Goal: Task Accomplishment & Management: Manage account settings

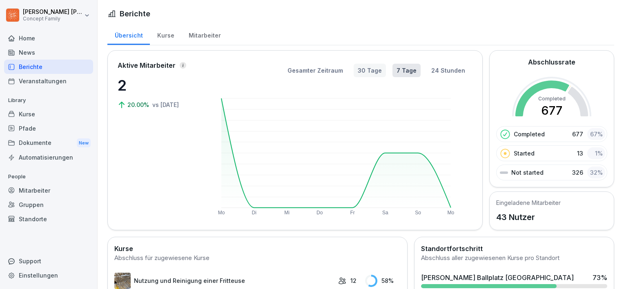
click at [377, 72] on button "30 Tage" at bounding box center [370, 70] width 32 height 13
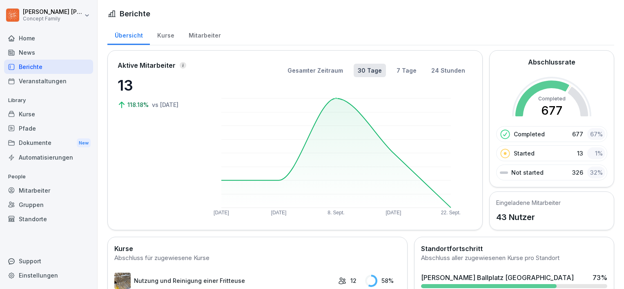
click at [337, 98] on rect at bounding box center [336, 152] width 230 height 109
click at [333, 98] on rect at bounding box center [336, 152] width 230 height 109
click at [311, 69] on button "Gesamter Zeitraum" at bounding box center [315, 70] width 64 height 13
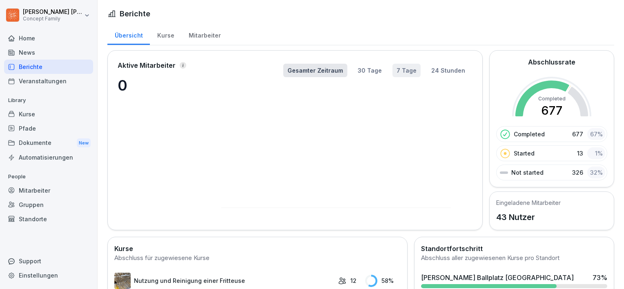
click at [400, 70] on button "7 Tage" at bounding box center [407, 70] width 28 height 13
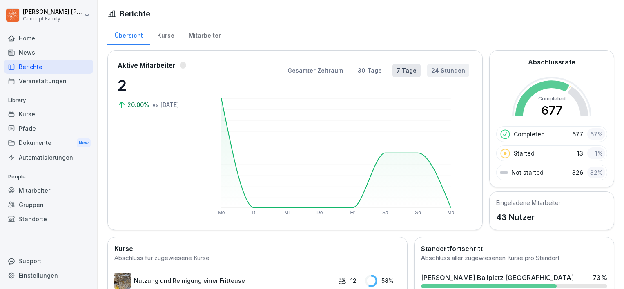
click at [446, 69] on button "24 Stunden" at bounding box center [448, 70] width 42 height 13
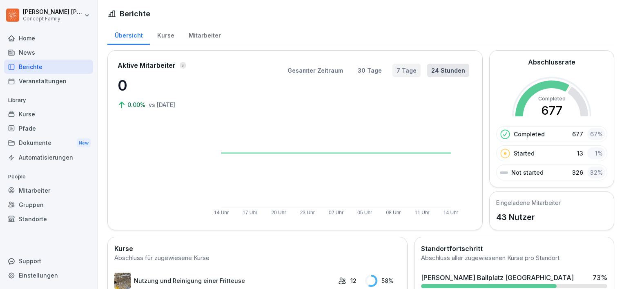
click at [396, 69] on button "7 Tage" at bounding box center [407, 70] width 28 height 13
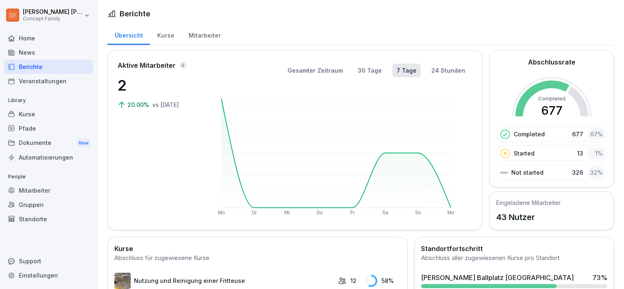
click at [587, 138] on div "67 %" at bounding box center [596, 134] width 18 height 12
click at [589, 153] on div "1 %" at bounding box center [596, 153] width 18 height 12
click at [515, 155] on p "Started" at bounding box center [524, 153] width 21 height 9
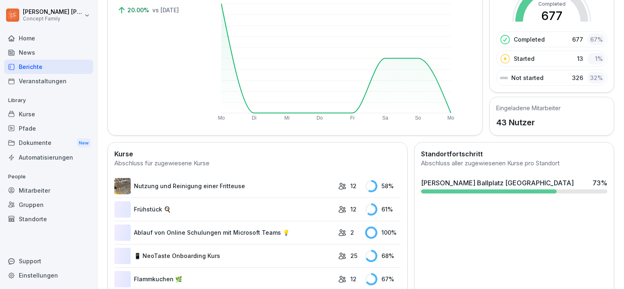
scroll to position [163, 0]
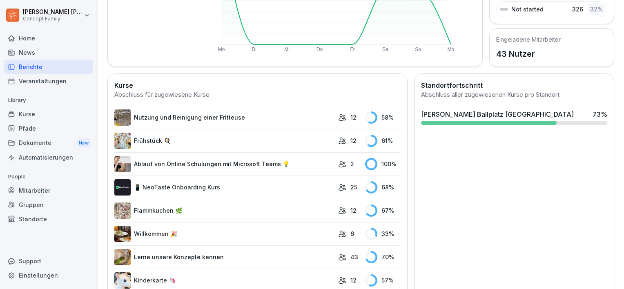
click at [339, 114] on icon at bounding box center [342, 117] width 7 height 6
click at [342, 116] on div "12" at bounding box center [349, 117] width 23 height 9
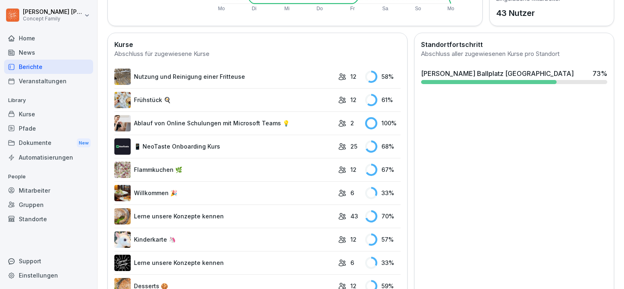
click at [193, 106] on link "Frühstück 🍳" at bounding box center [224, 100] width 220 height 16
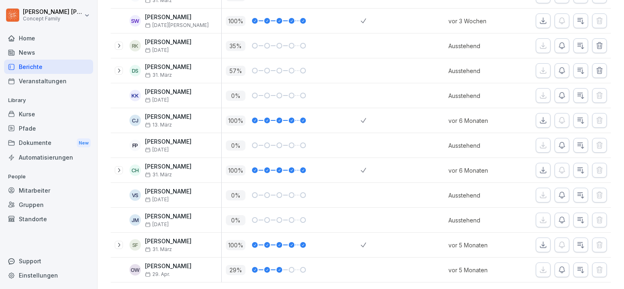
scroll to position [185, 0]
click at [560, 188] on button "button" at bounding box center [562, 195] width 15 height 15
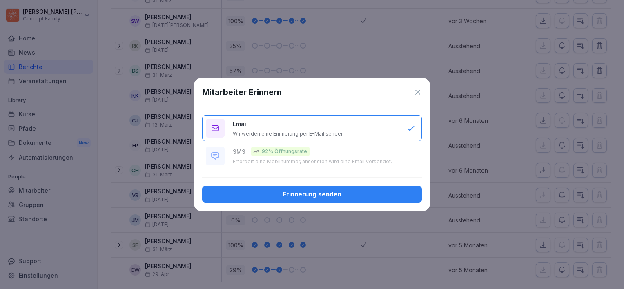
click at [322, 201] on button "Erinnerung senden" at bounding box center [312, 194] width 220 height 17
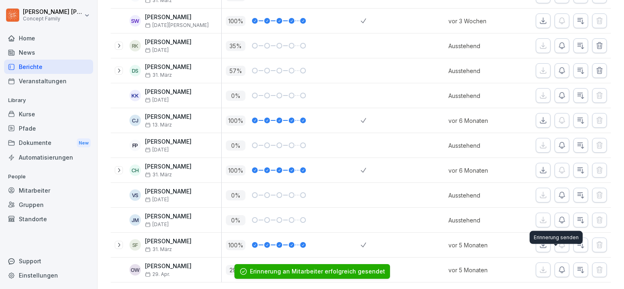
click at [560, 266] on icon "button" at bounding box center [562, 270] width 8 height 8
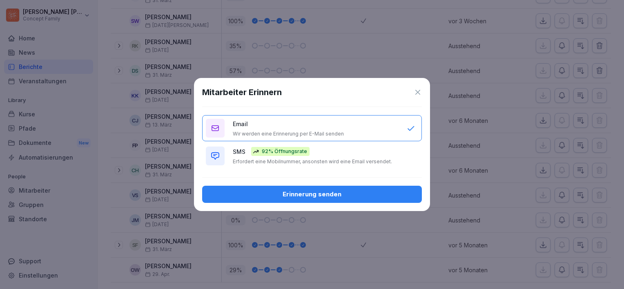
click at [308, 196] on div "Erinnerung senden" at bounding box center [312, 194] width 207 height 9
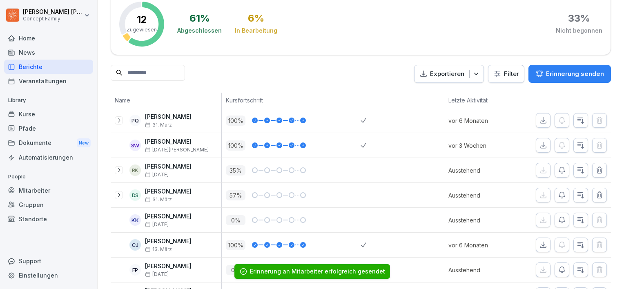
scroll to position [0, 0]
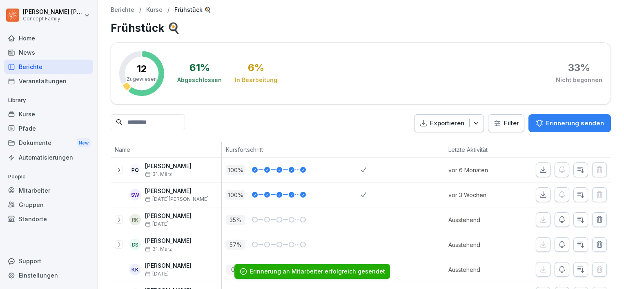
click at [62, 68] on div "Berichte" at bounding box center [48, 67] width 89 height 14
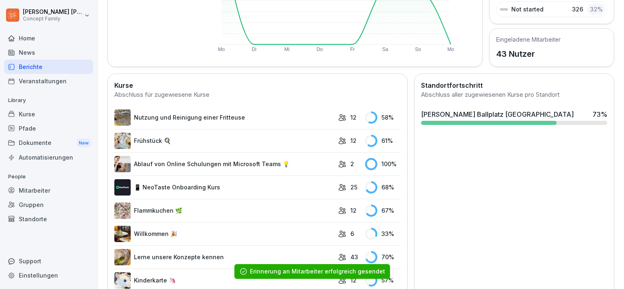
scroll to position [204, 0]
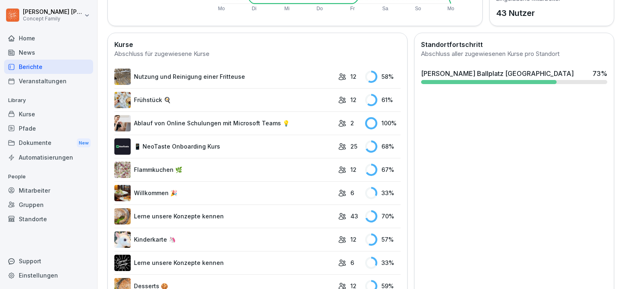
click at [190, 149] on link "📱 NeoTaste Onboarding Kurs" at bounding box center [224, 146] width 220 height 16
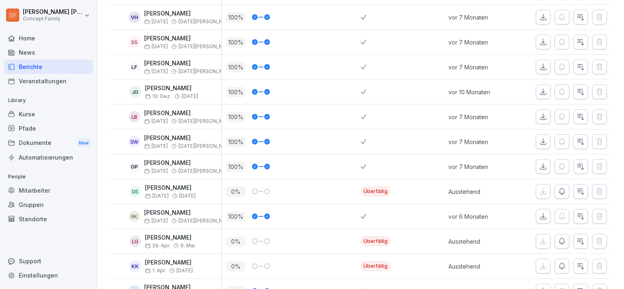
scroll to position [204, 0]
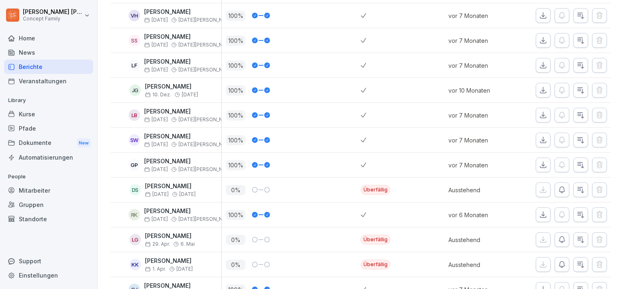
click at [253, 190] on div at bounding box center [255, 190] width 6 height 6
click at [562, 189] on button "button" at bounding box center [562, 190] width 15 height 15
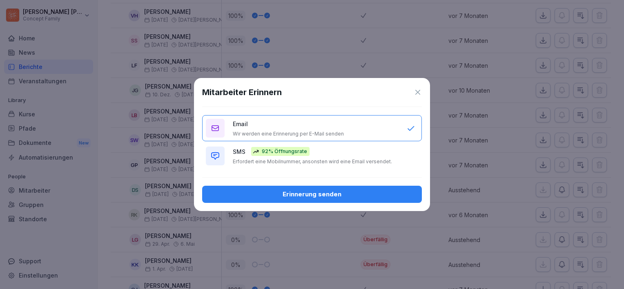
click at [307, 194] on div "Erinnerung senden" at bounding box center [312, 194] width 207 height 9
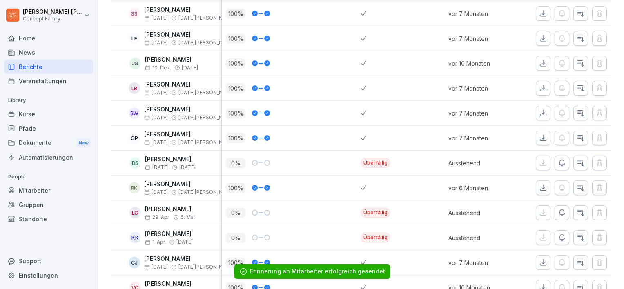
scroll to position [245, 0]
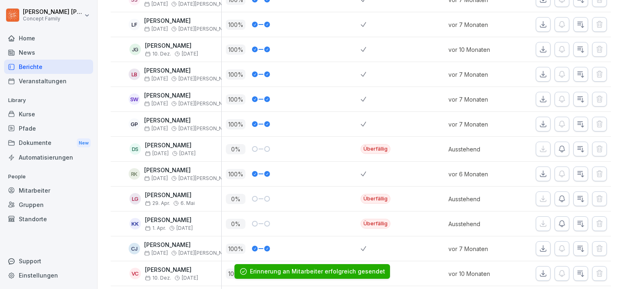
click at [559, 199] on icon "button" at bounding box center [562, 199] width 6 height 6
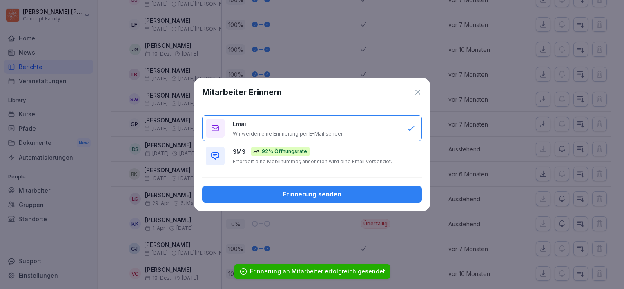
click at [346, 191] on div "Erinnerung senden" at bounding box center [312, 194] width 207 height 9
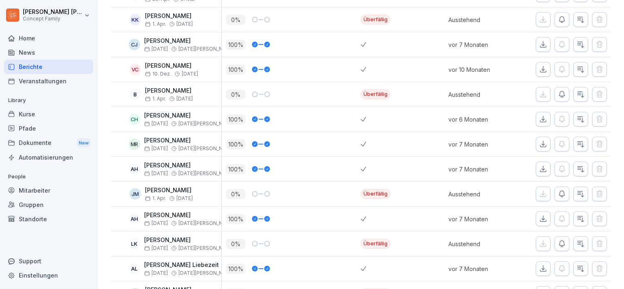
scroll to position [490, 0]
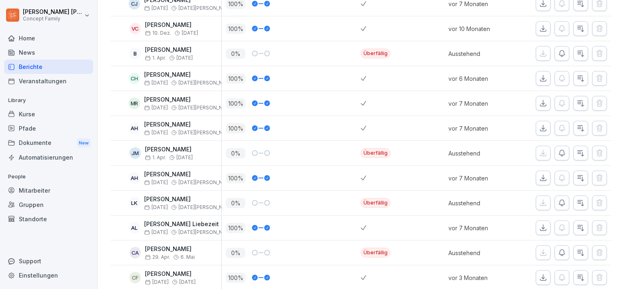
click at [254, 203] on div at bounding box center [255, 203] width 6 height 6
click at [555, 205] on button "button" at bounding box center [562, 203] width 15 height 15
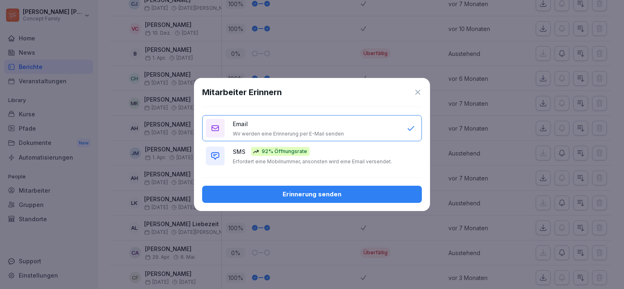
click at [374, 191] on div "Erinnerung senden" at bounding box center [312, 194] width 207 height 9
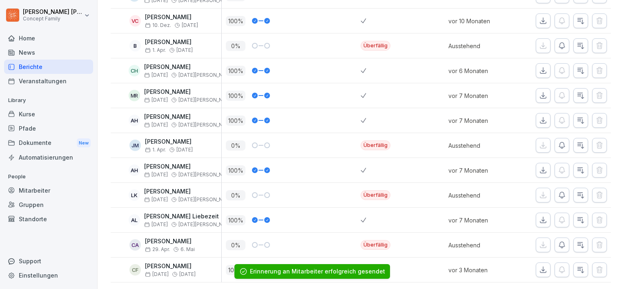
scroll to position [508, 0]
click at [559, 241] on icon "button" at bounding box center [562, 245] width 8 height 8
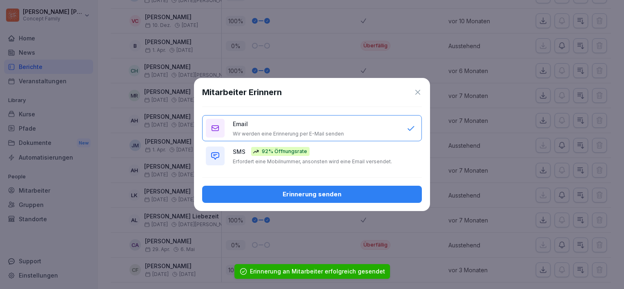
click at [331, 156] on div "SMS 92% Öffnungsrate Erfordert eine Mobilnummer, ansonsten wird eine Email vers…" at bounding box center [316, 156] width 166 height 18
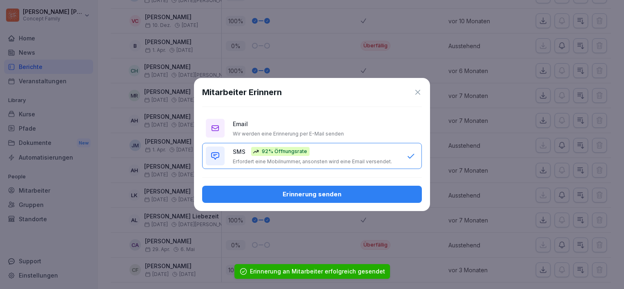
click at [338, 186] on button "Erinnerung senden" at bounding box center [312, 194] width 220 height 17
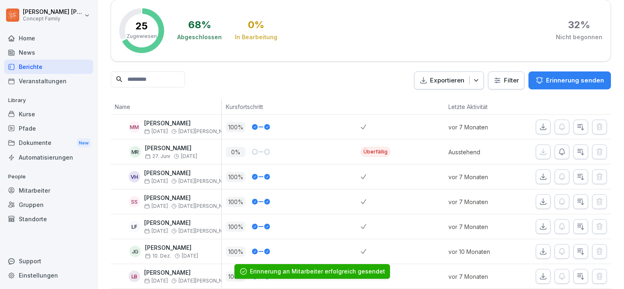
scroll to position [0, 0]
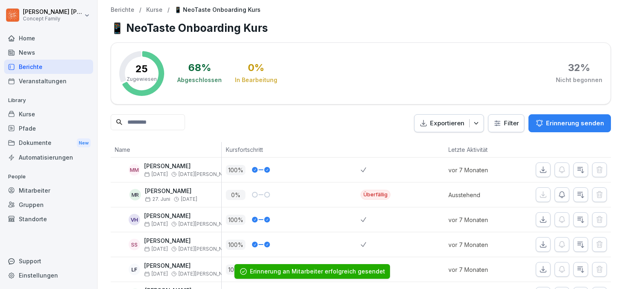
click at [23, 64] on div "Berichte" at bounding box center [48, 67] width 89 height 14
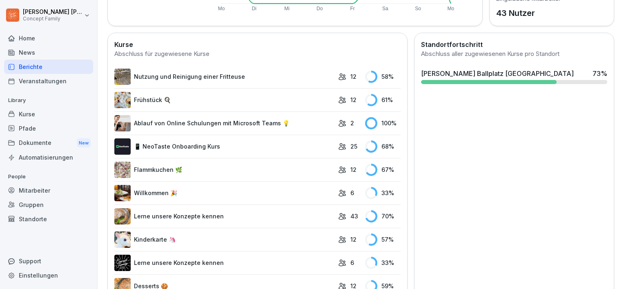
scroll to position [245, 0]
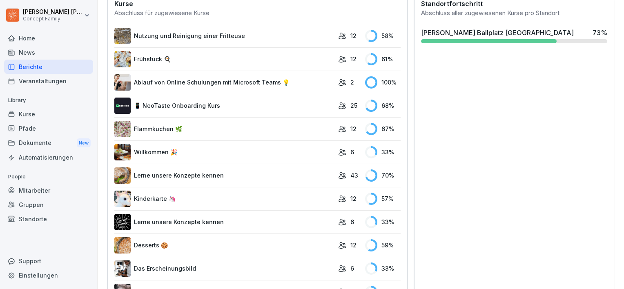
click at [180, 128] on link "Flammkuchen 🌿" at bounding box center [224, 129] width 220 height 16
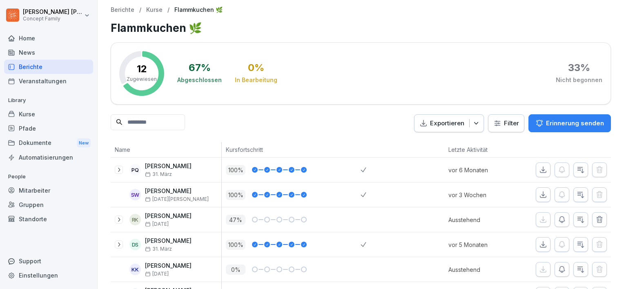
click at [58, 67] on div "Berichte" at bounding box center [48, 67] width 89 height 14
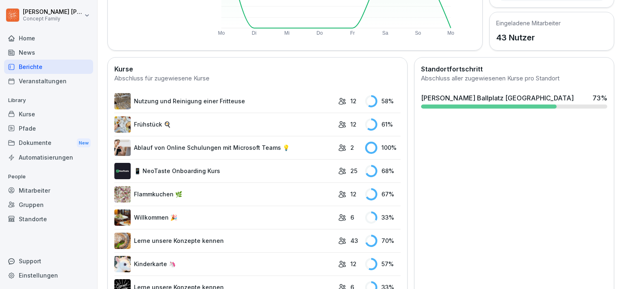
scroll to position [245, 0]
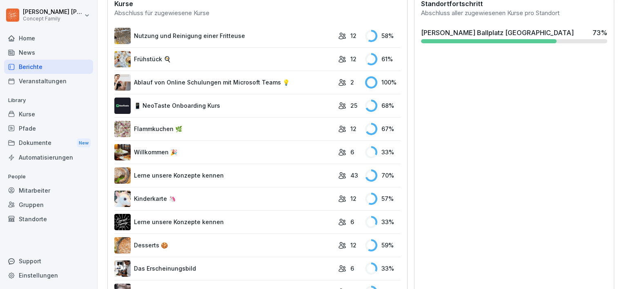
click at [160, 176] on link "Lerne unsere Konzepte kennen" at bounding box center [224, 175] width 220 height 16
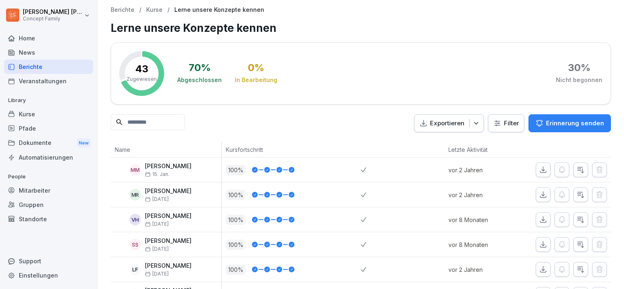
click at [65, 67] on div "Berichte" at bounding box center [48, 67] width 89 height 14
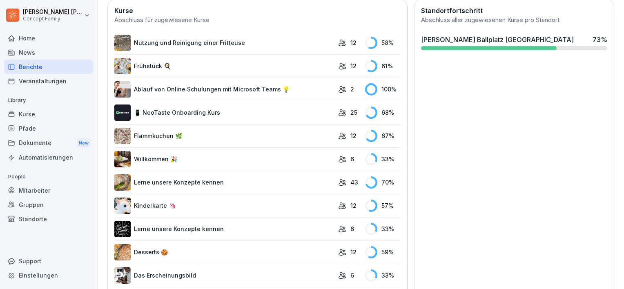
scroll to position [286, 0]
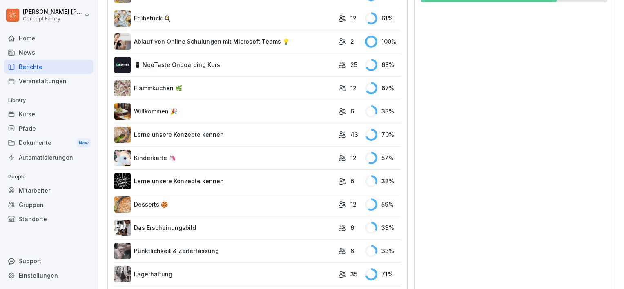
click at [178, 181] on link "Lerne unsere Konzepte kennen" at bounding box center [224, 181] width 220 height 16
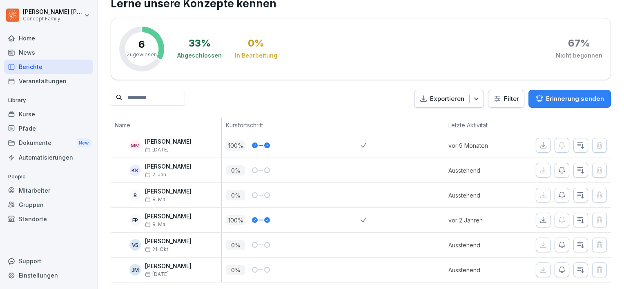
scroll to position [36, 0]
click at [558, 241] on icon "button" at bounding box center [562, 245] width 8 height 8
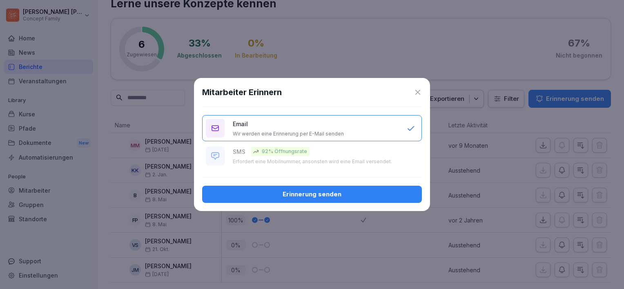
click at [339, 195] on div "Erinnerung senden" at bounding box center [312, 194] width 207 height 9
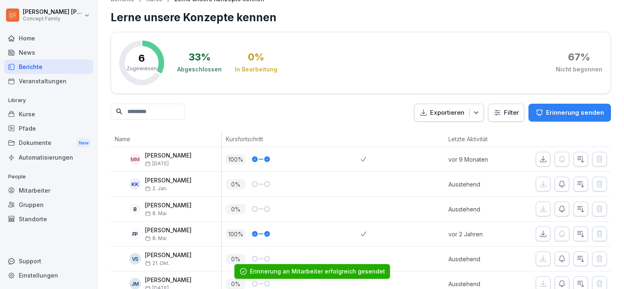
scroll to position [0, 0]
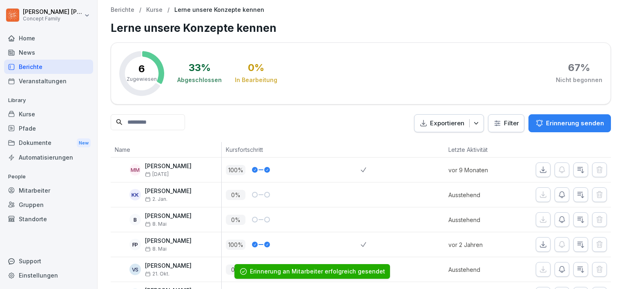
click at [50, 68] on div "Berichte" at bounding box center [48, 67] width 89 height 14
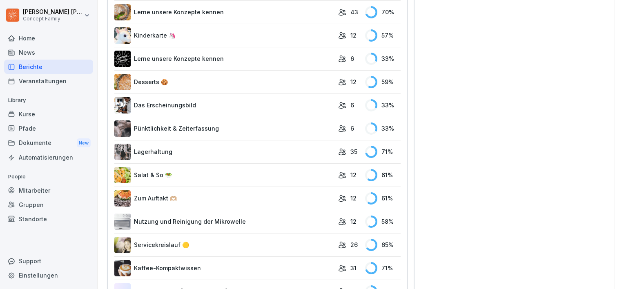
scroll to position [368, 0]
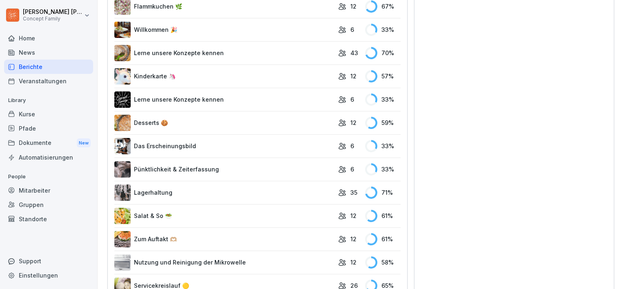
click at [208, 168] on link "Pünktlichkeit & Zeiterfassung" at bounding box center [224, 169] width 220 height 16
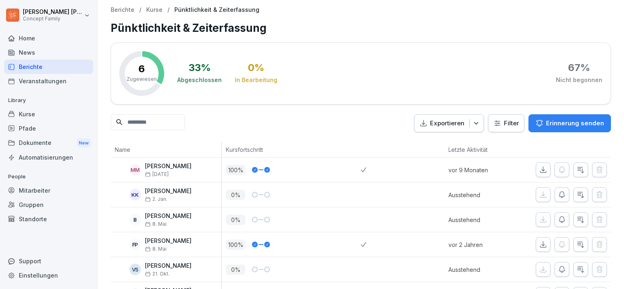
scroll to position [36, 0]
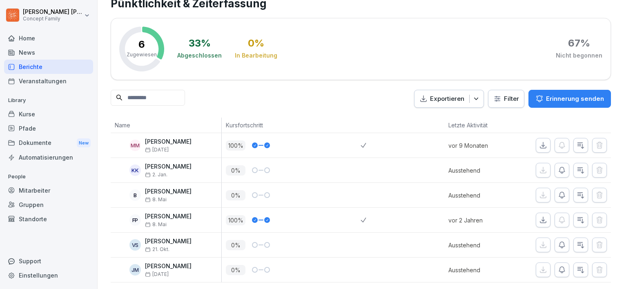
click at [72, 65] on div "Berichte" at bounding box center [48, 67] width 89 height 14
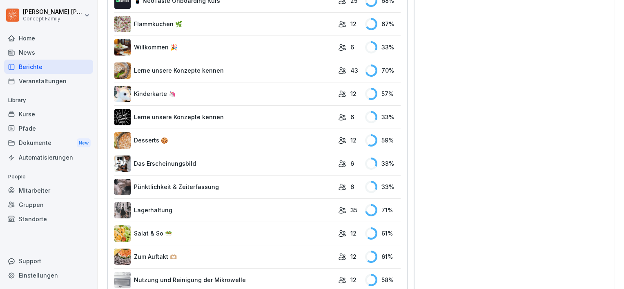
scroll to position [404, 0]
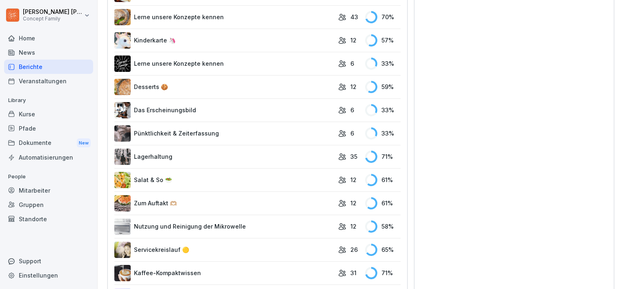
click at [166, 173] on link "Salat & So 🥗" at bounding box center [224, 180] width 220 height 16
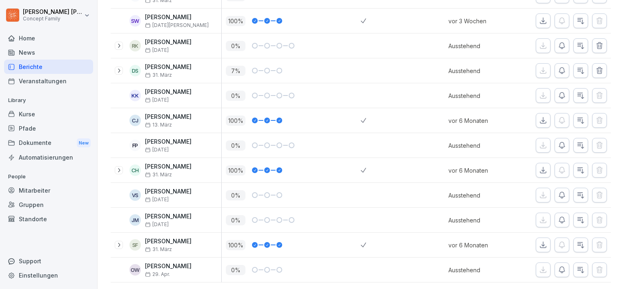
scroll to position [185, 0]
click at [283, 258] on div "0 %" at bounding box center [291, 270] width 139 height 25
click at [558, 266] on icon "button" at bounding box center [562, 270] width 8 height 8
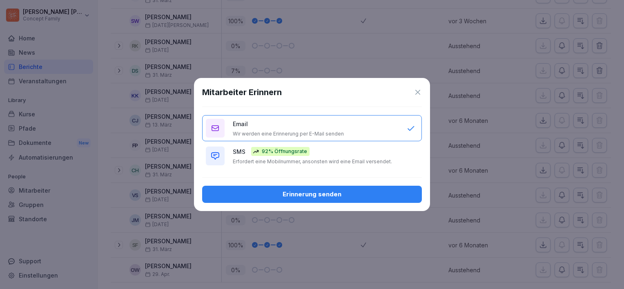
drag, startPoint x: 336, startPoint y: 162, endPoint x: 335, endPoint y: 186, distance: 23.7
click at [336, 165] on button "SMS 92% Öffnungsrate Erfordert eine Mobilnummer, ansonsten wird eine Email vers…" at bounding box center [312, 156] width 220 height 26
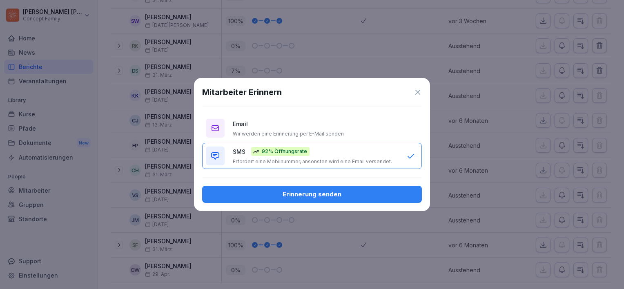
click at [337, 194] on div "Erinnerung senden" at bounding box center [312, 194] width 207 height 9
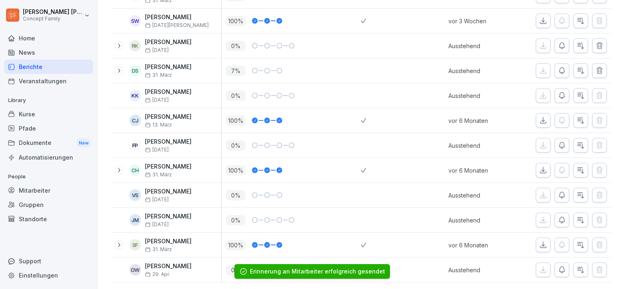
scroll to position [0, 0]
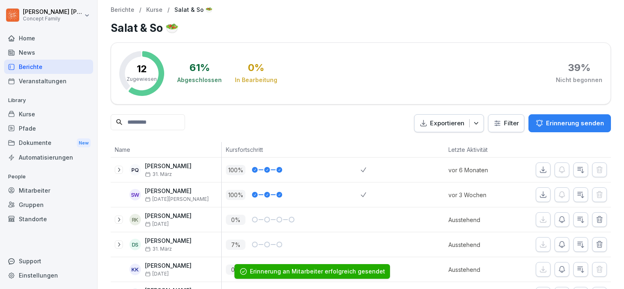
click at [54, 74] on div "Veranstaltungen" at bounding box center [48, 81] width 89 height 14
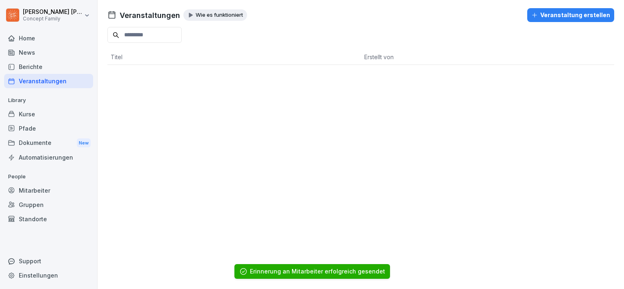
click at [58, 69] on div "Berichte" at bounding box center [48, 67] width 89 height 14
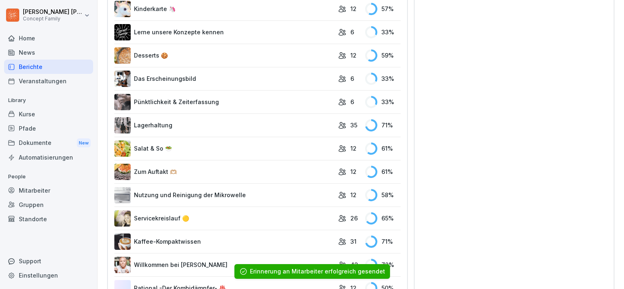
scroll to position [449, 0]
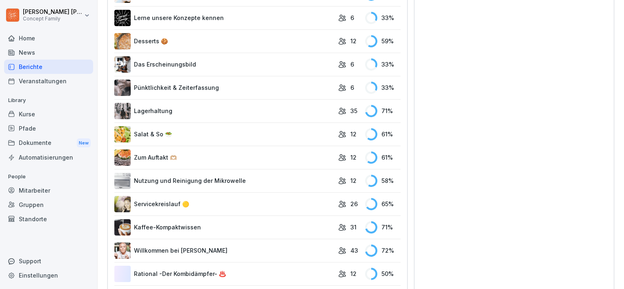
click at [208, 158] on link "Zum Auftakt 🫶🏼" at bounding box center [224, 157] width 220 height 16
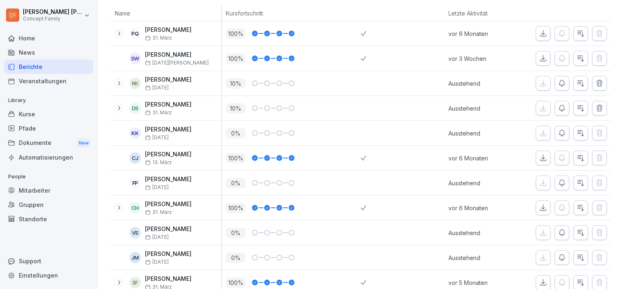
scroll to position [185, 0]
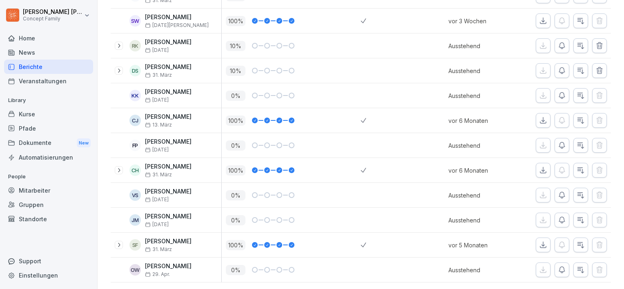
click at [560, 265] on div at bounding box center [562, 270] width 97 height 25
click at [558, 266] on icon "button" at bounding box center [562, 270] width 8 height 8
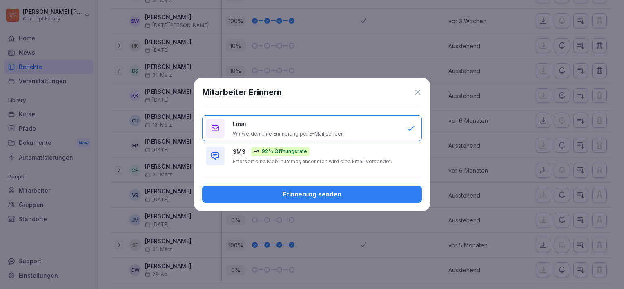
click at [370, 157] on div "SMS 92% Öffnungsrate Erfordert eine Mobilnummer, ansonsten wird eine Email vers…" at bounding box center [316, 156] width 166 height 18
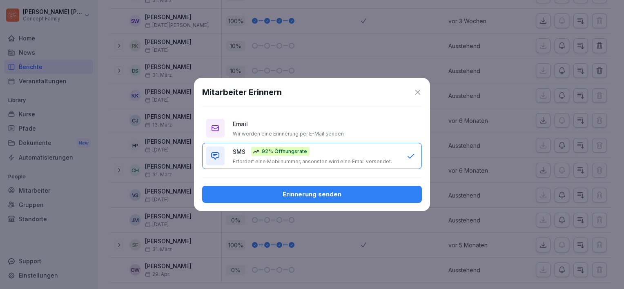
click at [367, 202] on button "Erinnerung senden" at bounding box center [312, 194] width 220 height 17
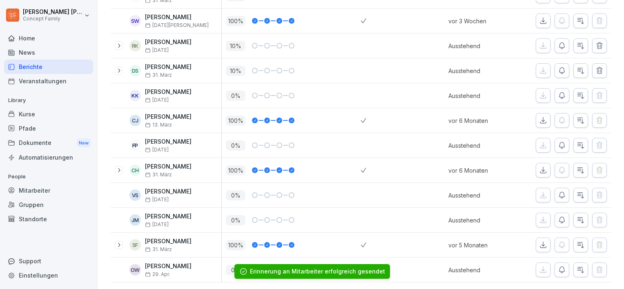
click at [559, 192] on icon "button" at bounding box center [562, 195] width 6 height 6
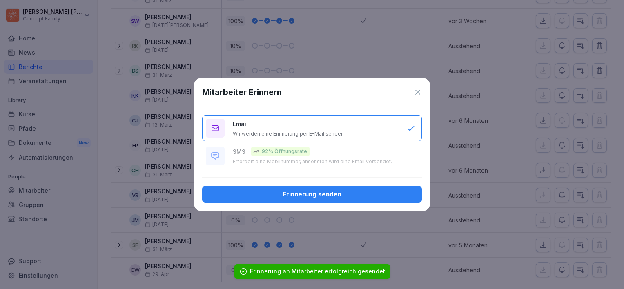
click at [312, 188] on button "Erinnerung senden" at bounding box center [312, 194] width 220 height 17
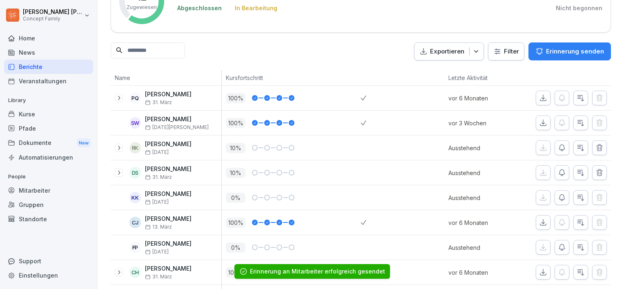
scroll to position [62, 0]
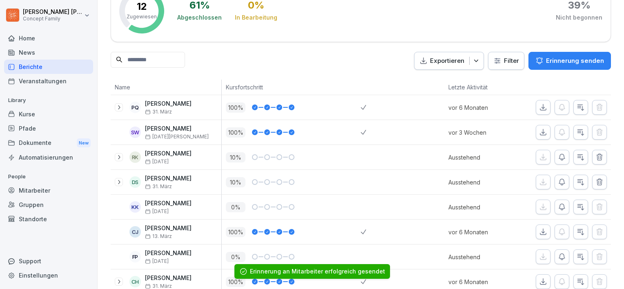
click at [42, 69] on div "Berichte" at bounding box center [48, 67] width 89 height 14
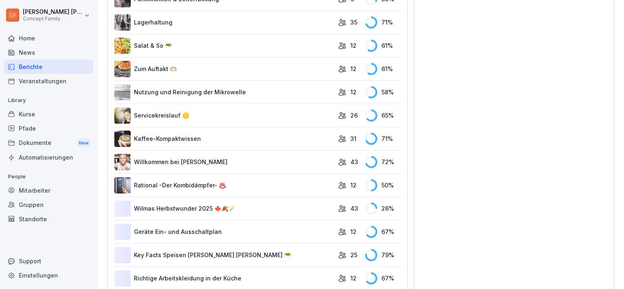
scroll to position [540, 0]
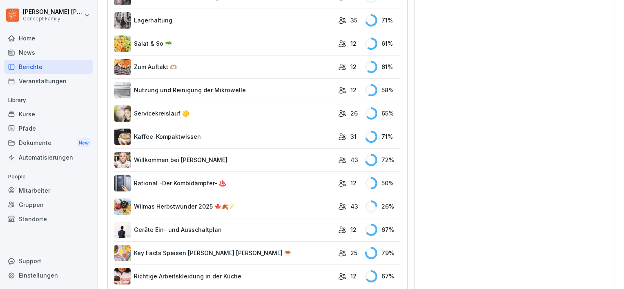
click at [206, 138] on link "Kaffee-Kompaktwissen" at bounding box center [224, 137] width 220 height 16
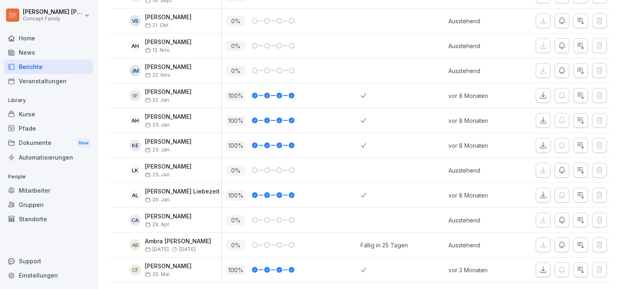
scroll to position [657, 0]
click at [558, 241] on icon "button" at bounding box center [562, 245] width 8 height 8
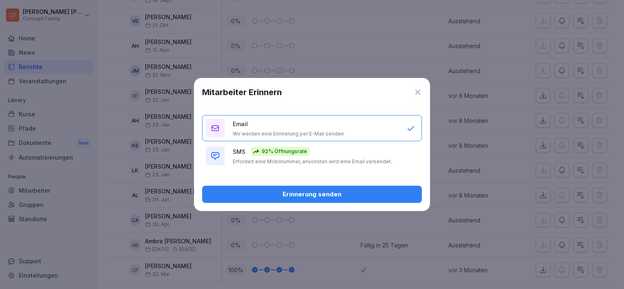
click at [359, 151] on div "SMS 92% Öffnungsrate Erfordert eine Mobilnummer, ansonsten wird eine Email vers…" at bounding box center [316, 156] width 166 height 18
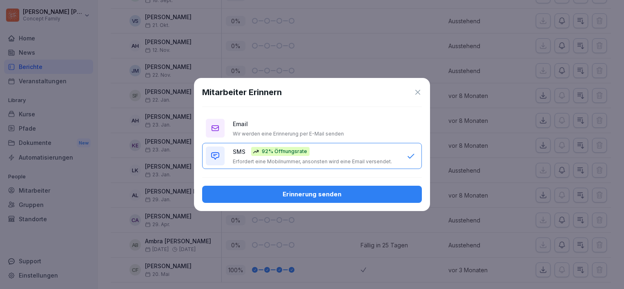
click at [346, 191] on div "Erinnerung senden" at bounding box center [312, 194] width 207 height 9
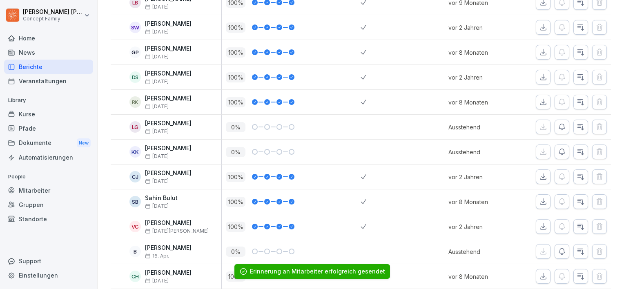
scroll to position [289, 0]
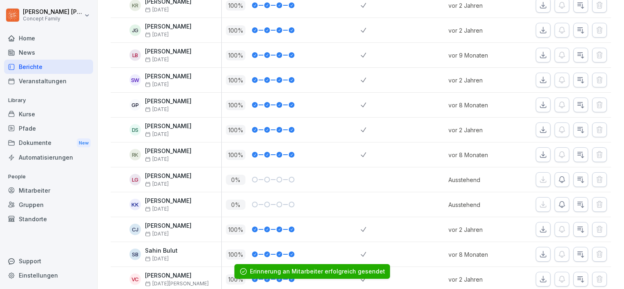
click at [60, 69] on div "Berichte" at bounding box center [48, 67] width 89 height 14
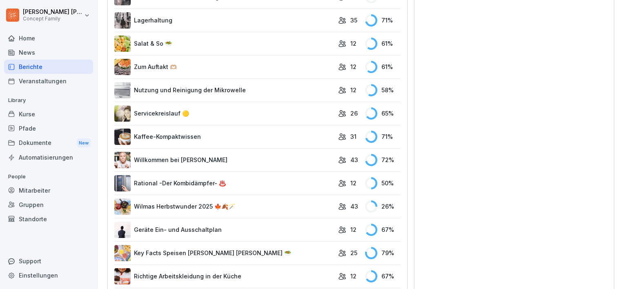
scroll to position [581, 0]
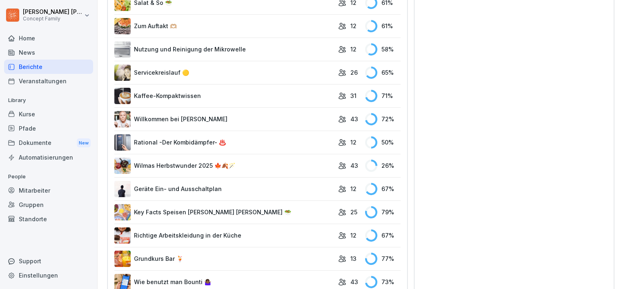
click at [232, 207] on link "Key Facts Speisen [PERSON_NAME] [PERSON_NAME] 🥗" at bounding box center [224, 212] width 220 height 16
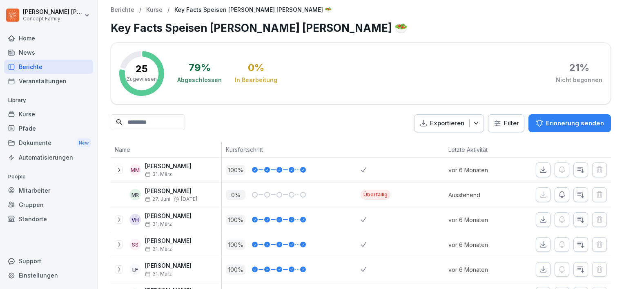
click at [67, 65] on div "Berichte" at bounding box center [48, 67] width 89 height 14
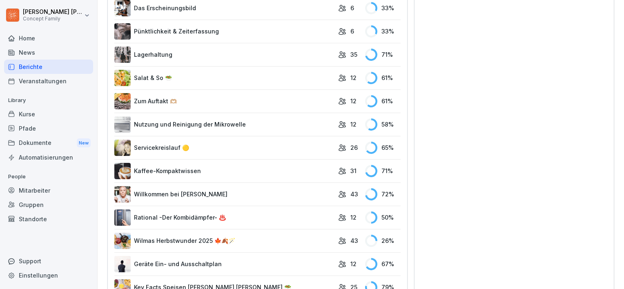
scroll to position [531, 0]
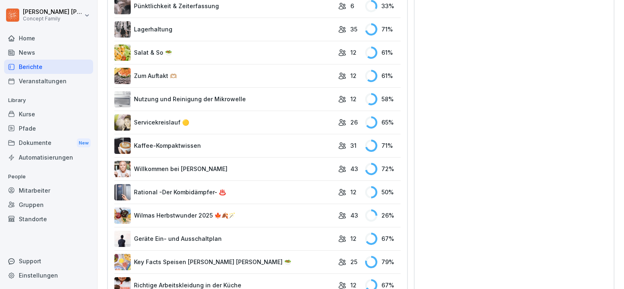
click at [251, 215] on link "Wilmas Herbstwunder 2025 🍁🍂🪄" at bounding box center [224, 215] width 220 height 16
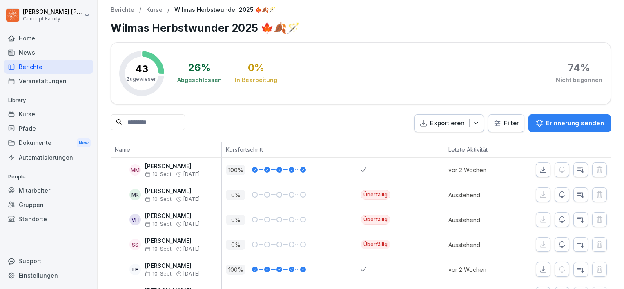
scroll to position [82, 0]
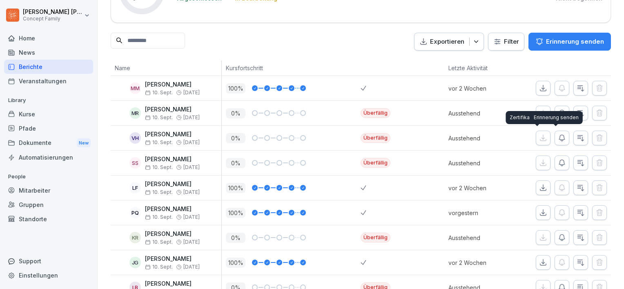
click at [558, 136] on icon "button" at bounding box center [562, 138] width 8 height 8
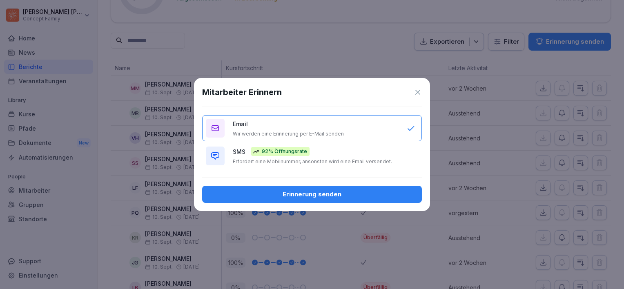
click at [334, 196] on div "Erinnerung senden" at bounding box center [312, 194] width 207 height 9
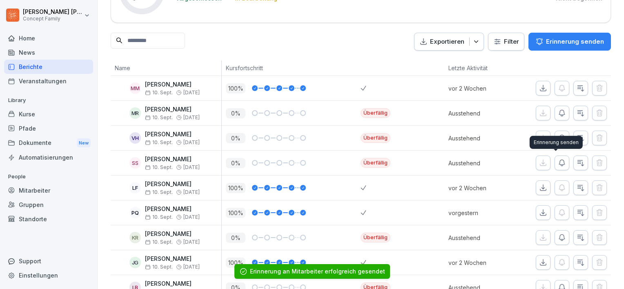
click at [559, 161] on icon "button" at bounding box center [562, 163] width 8 height 8
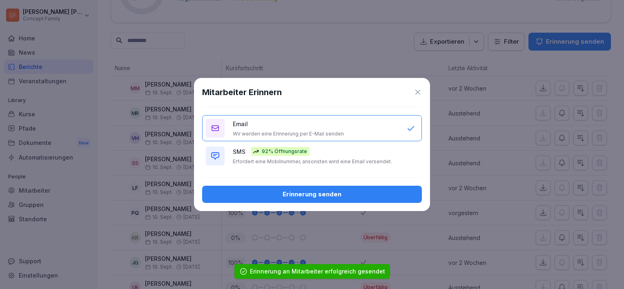
click at [404, 196] on div "Erinnerung senden" at bounding box center [312, 194] width 207 height 9
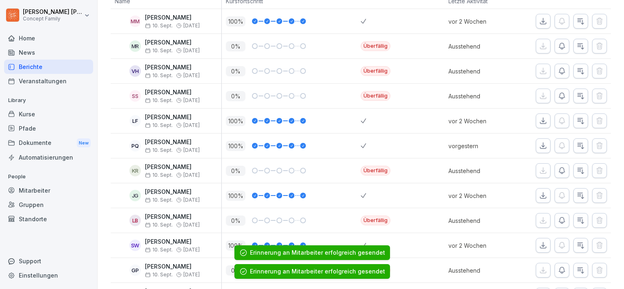
scroll to position [163, 0]
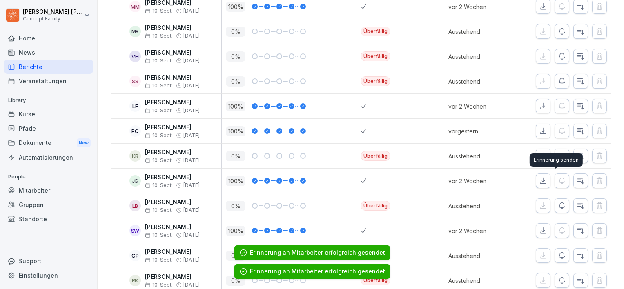
click at [557, 154] on div "Erinnerung senden Erinnerung senden" at bounding box center [556, 160] width 53 height 13
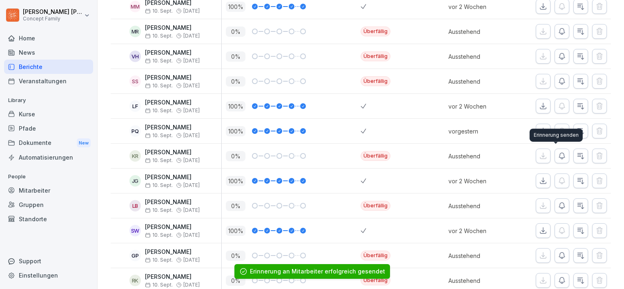
click at [558, 152] on icon "button" at bounding box center [562, 156] width 8 height 8
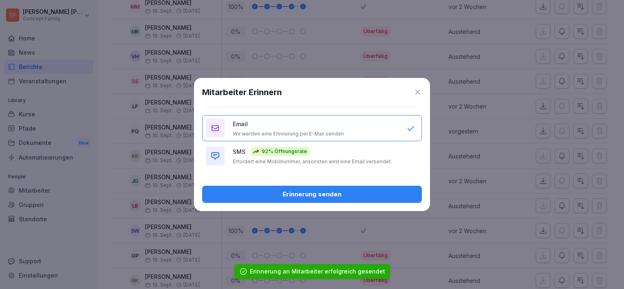
click at [357, 159] on p "Erfordert eine Mobilnummer, ansonsten wird eine Email versendet." at bounding box center [312, 161] width 159 height 7
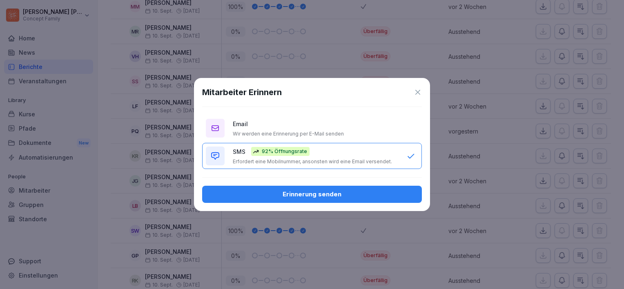
click at [377, 192] on div "Erinnerung senden" at bounding box center [312, 194] width 207 height 9
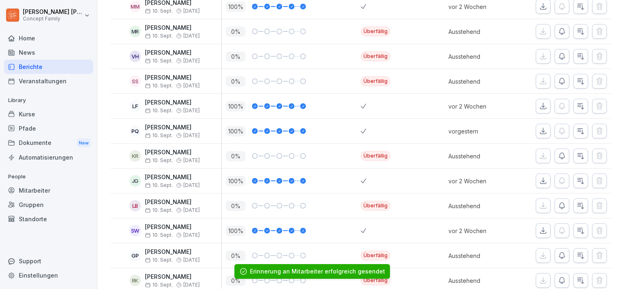
scroll to position [204, 0]
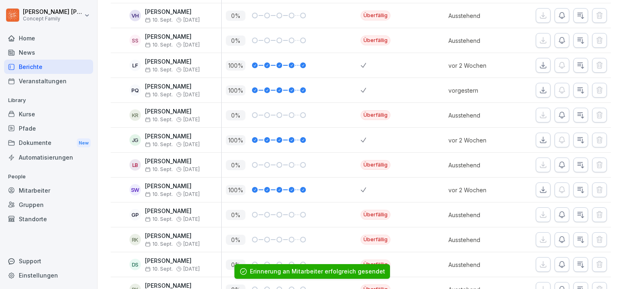
click at [559, 166] on icon "button" at bounding box center [562, 165] width 6 height 6
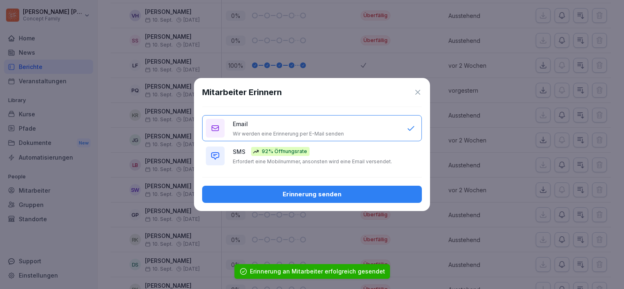
click at [420, 90] on icon at bounding box center [417, 92] width 5 height 5
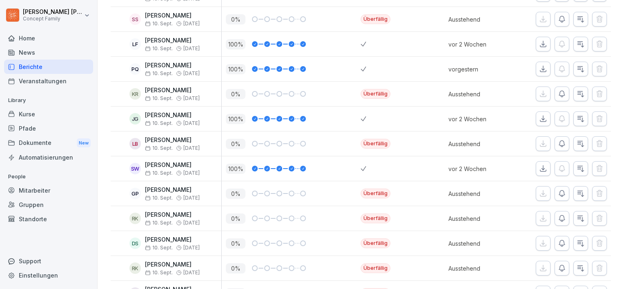
scroll to position [245, 0]
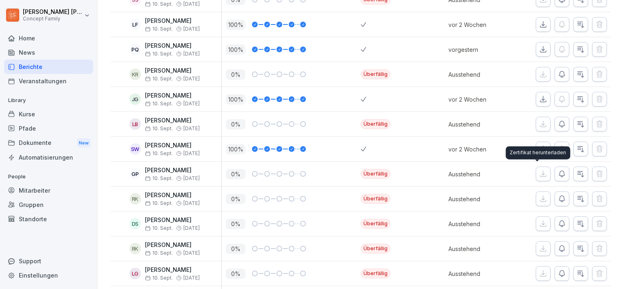
click at [560, 173] on icon "button" at bounding box center [562, 174] width 8 height 8
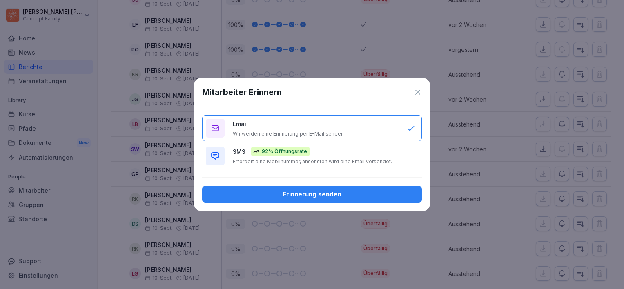
click at [340, 158] on p "Erfordert eine Mobilnummer, ansonsten wird eine Email versendet." at bounding box center [312, 161] width 159 height 7
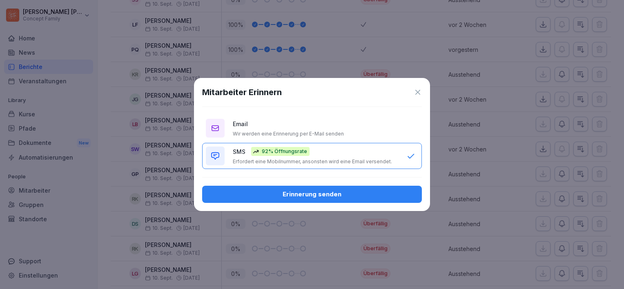
click at [348, 187] on button "Erinnerung senden" at bounding box center [312, 194] width 220 height 17
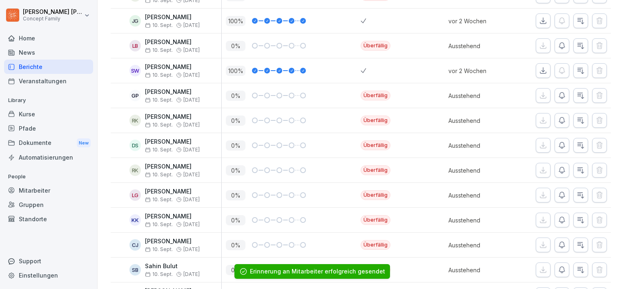
scroll to position [368, 0]
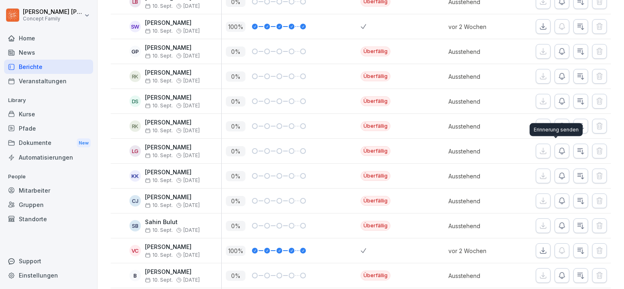
click at [559, 150] on icon "button" at bounding box center [562, 151] width 6 height 6
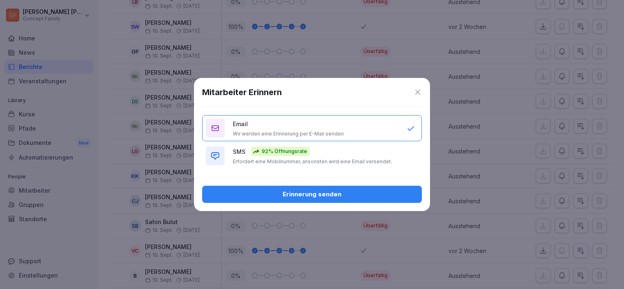
click at [325, 163] on p "Erfordert eine Mobilnummer, ansonsten wird eine Email versendet." at bounding box center [312, 161] width 159 height 7
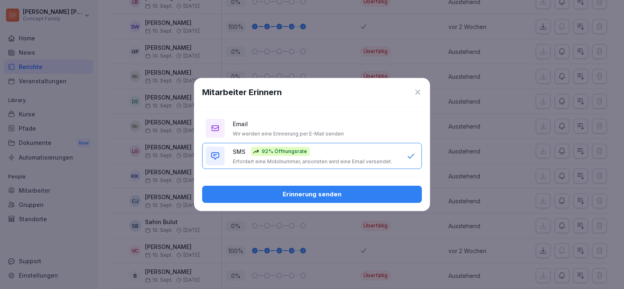
click at [322, 192] on div "Erinnerung senden" at bounding box center [312, 194] width 207 height 9
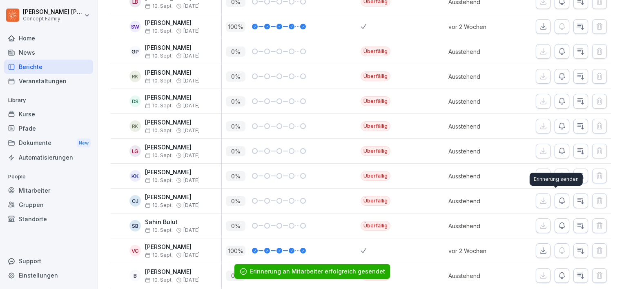
click at [558, 197] on icon "button" at bounding box center [562, 201] width 8 height 8
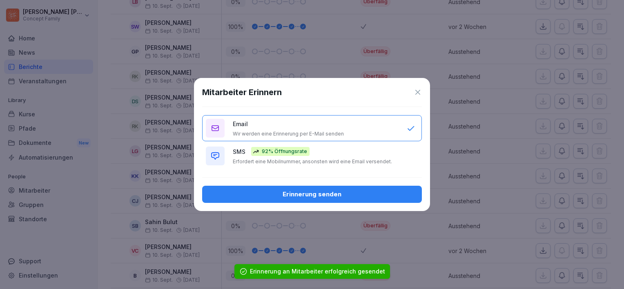
click at [336, 162] on p "Erfordert eine Mobilnummer, ansonsten wird eine Email versendet." at bounding box center [312, 161] width 159 height 7
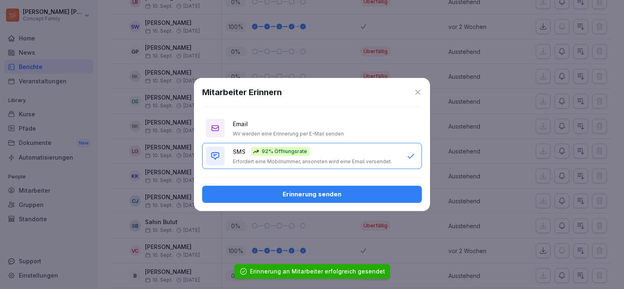
click at [335, 195] on div "Erinnerung senden" at bounding box center [312, 194] width 207 height 9
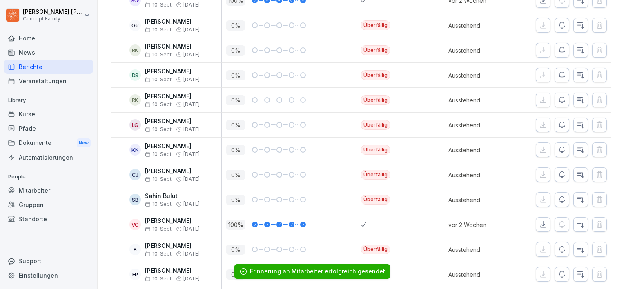
scroll to position [408, 0]
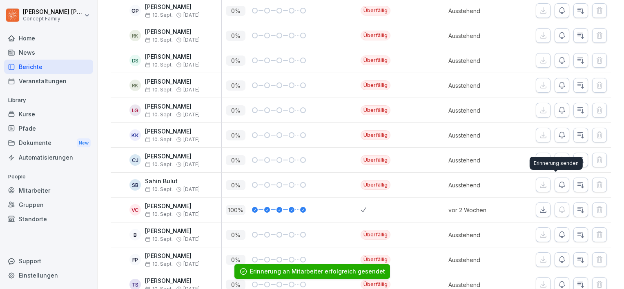
click at [559, 182] on icon "button" at bounding box center [562, 185] width 6 height 6
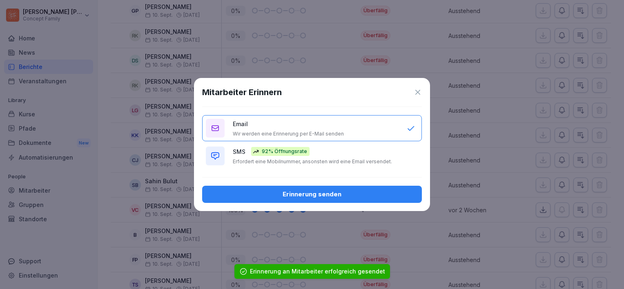
drag, startPoint x: 397, startPoint y: 165, endPoint x: 392, endPoint y: 181, distance: 17.4
click at [396, 168] on button "SMS 92% Öffnungsrate Erfordert eine Mobilnummer, ansonsten wird eine Email vers…" at bounding box center [312, 156] width 220 height 26
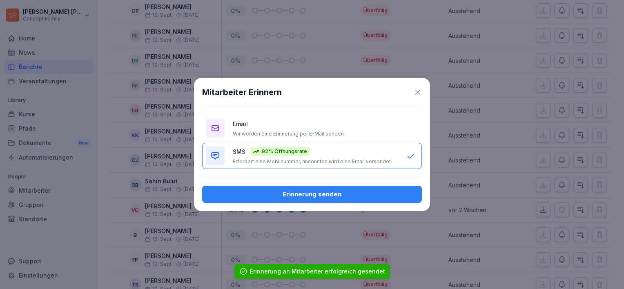
click at [384, 194] on div "Erinnerung senden" at bounding box center [312, 194] width 207 height 9
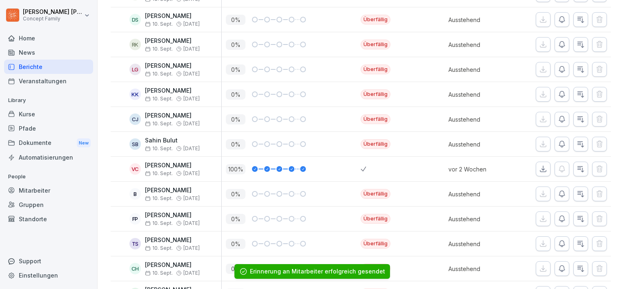
scroll to position [490, 0]
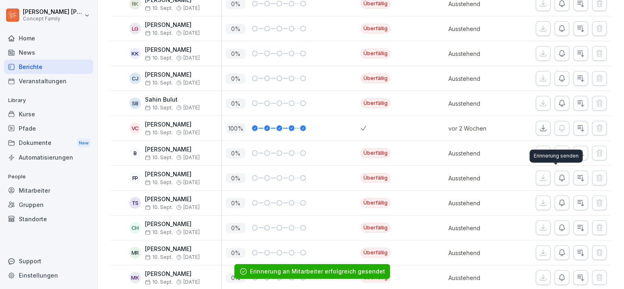
click at [558, 174] on icon "button" at bounding box center [562, 178] width 8 height 8
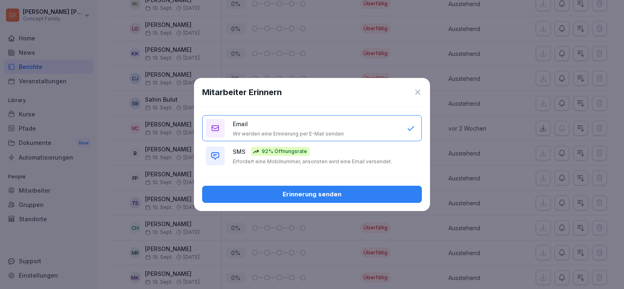
click at [386, 161] on div "SMS 92% Öffnungsrate Erfordert eine Mobilnummer, ansonsten wird eine Email vers…" at bounding box center [316, 156] width 166 height 18
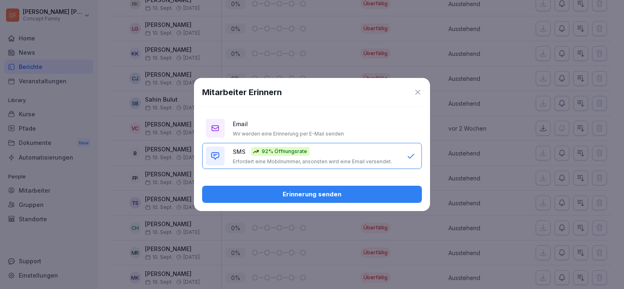
click at [378, 192] on div "Erinnerung senden" at bounding box center [312, 194] width 207 height 9
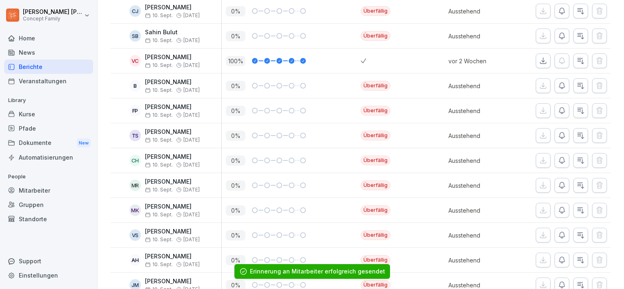
scroll to position [572, 0]
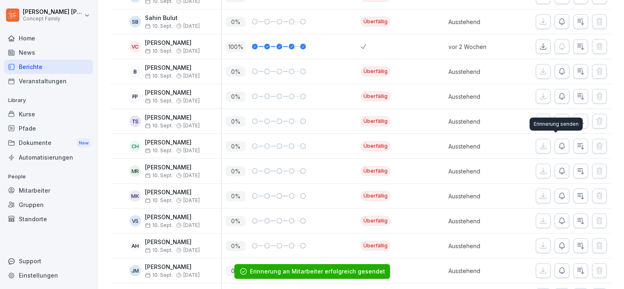
click at [560, 147] on icon "button" at bounding box center [562, 146] width 8 height 8
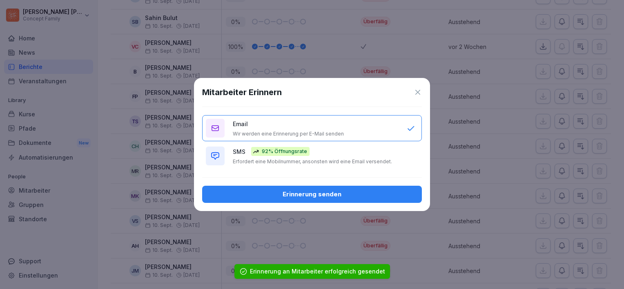
click at [364, 162] on p "Erfordert eine Mobilnummer, ansonsten wird eine Email versendet." at bounding box center [312, 161] width 159 height 7
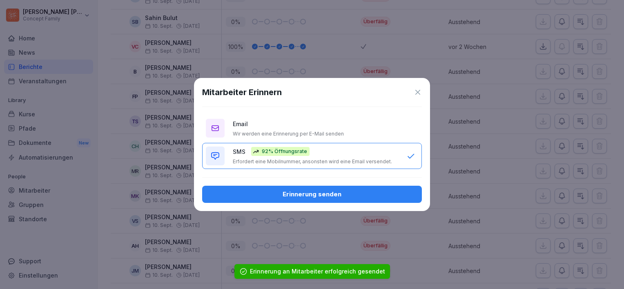
click at [365, 191] on div "Erinnerung senden" at bounding box center [312, 194] width 207 height 9
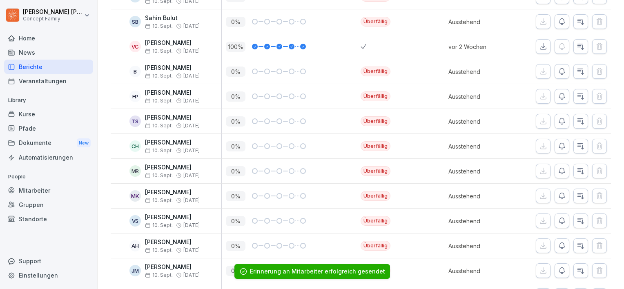
click at [560, 170] on button "button" at bounding box center [562, 171] width 15 height 15
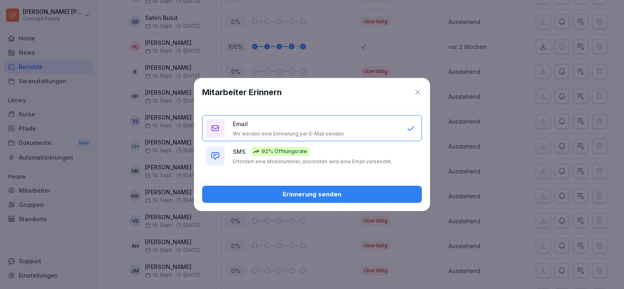
click at [393, 140] on button "Email Wir werden eine Erinnerung per E-Mail senden" at bounding box center [312, 128] width 220 height 26
click at [395, 161] on div "SMS 92% Öffnungsrate Erfordert eine Mobilnummer, ansonsten wird eine Email vers…" at bounding box center [316, 156] width 166 height 18
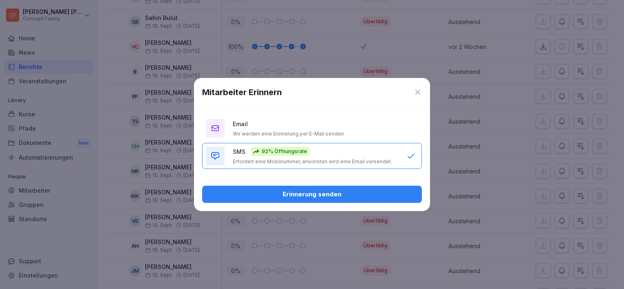
click at [399, 188] on button "Erinnerung senden" at bounding box center [312, 194] width 220 height 17
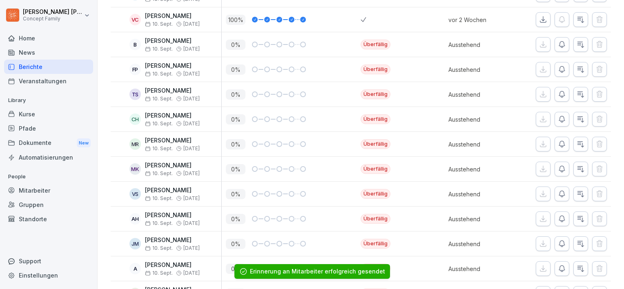
scroll to position [613, 0]
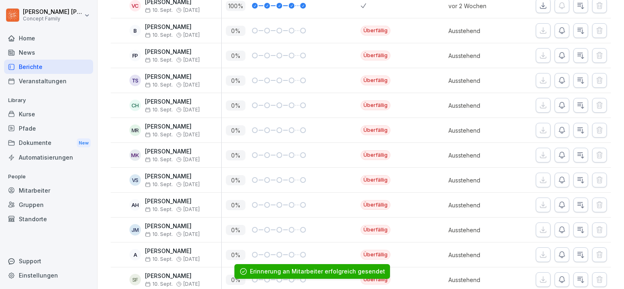
click at [555, 183] on button "button" at bounding box center [562, 180] width 15 height 15
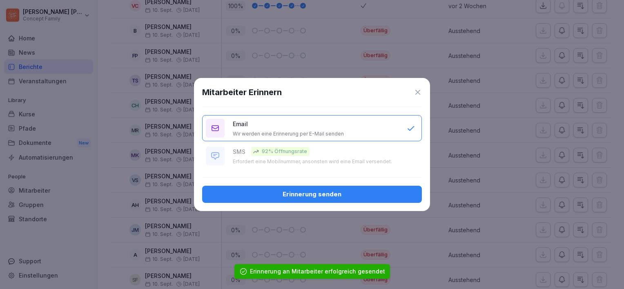
click at [369, 186] on button "Erinnerung senden" at bounding box center [312, 194] width 220 height 17
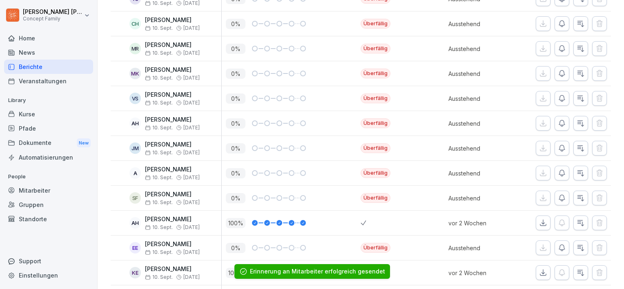
scroll to position [735, 0]
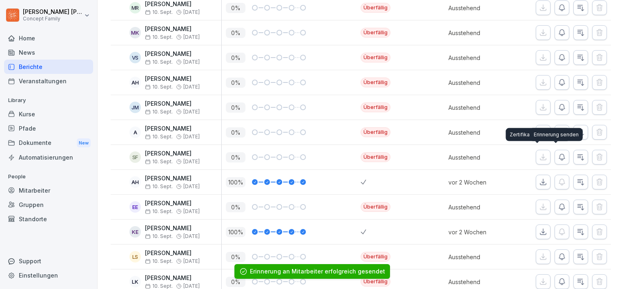
click at [559, 156] on icon "button" at bounding box center [562, 157] width 6 height 6
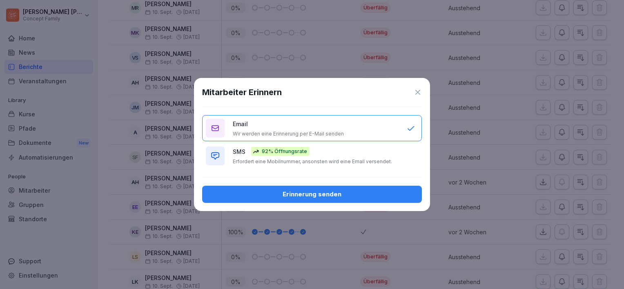
click at [377, 163] on p "Erfordert eine Mobilnummer, ansonsten wird eine Email versendet." at bounding box center [312, 161] width 159 height 7
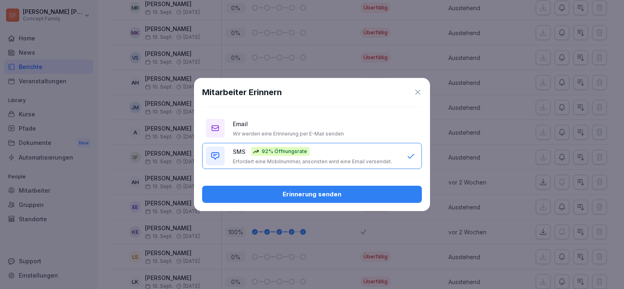
click at [375, 188] on button "Erinnerung senden" at bounding box center [312, 194] width 220 height 17
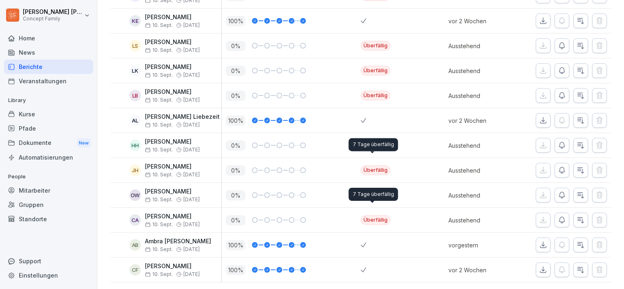
scroll to position [955, 0]
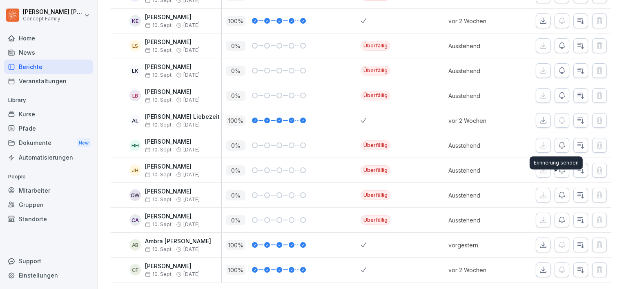
click at [558, 191] on icon "button" at bounding box center [562, 195] width 8 height 8
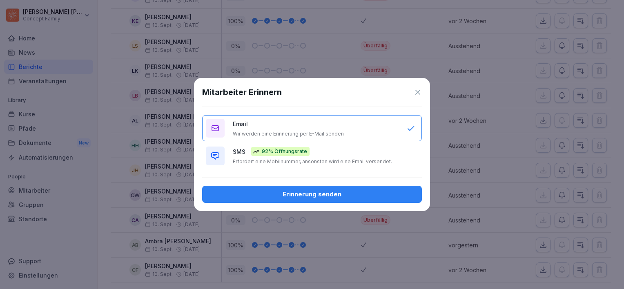
click at [290, 146] on button "SMS 92% Öffnungsrate Erfordert eine Mobilnummer, ansonsten wird eine Email vers…" at bounding box center [312, 156] width 220 height 26
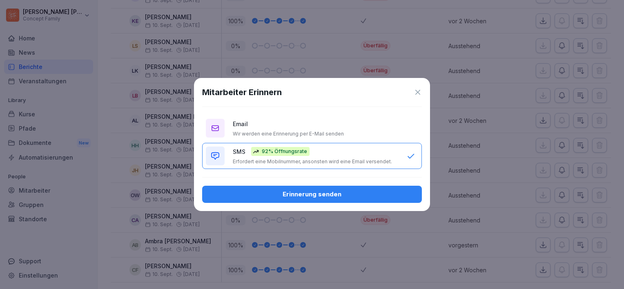
click at [297, 194] on div "Erinnerung senden" at bounding box center [312, 194] width 207 height 9
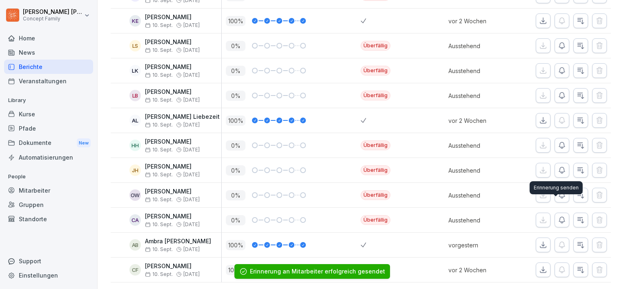
click at [559, 217] on icon "button" at bounding box center [562, 220] width 6 height 6
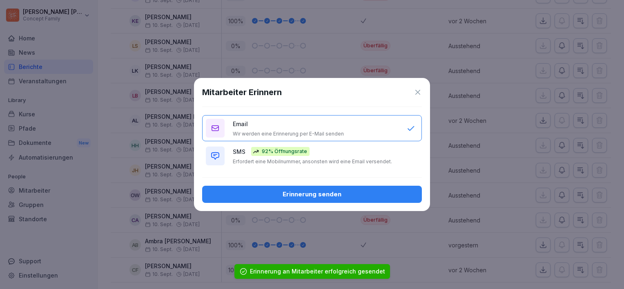
click at [364, 166] on button "SMS 92% Öffnungsrate Erfordert eine Mobilnummer, ansonsten wird eine Email vers…" at bounding box center [312, 156] width 220 height 26
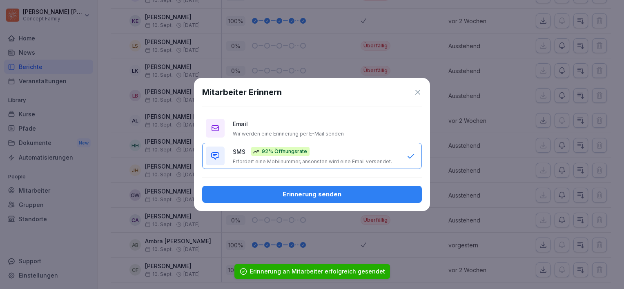
click at [364, 194] on div "Erinnerung senden" at bounding box center [312, 194] width 207 height 9
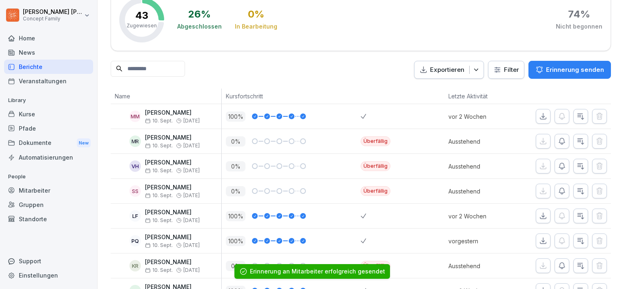
scroll to position [0, 0]
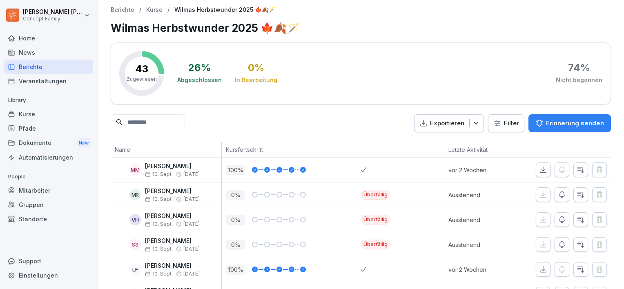
click at [56, 65] on div "Berichte" at bounding box center [48, 67] width 89 height 14
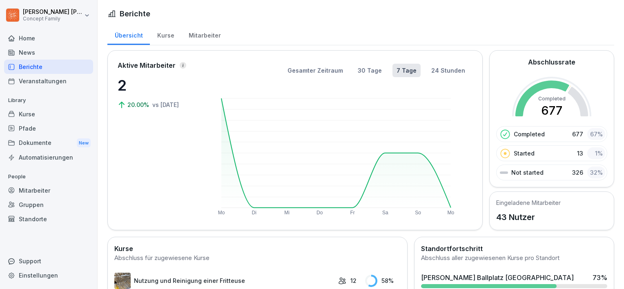
click at [136, 12] on h1 "Berichte" at bounding box center [135, 13] width 31 height 11
